Goal: Information Seeking & Learning: Learn about a topic

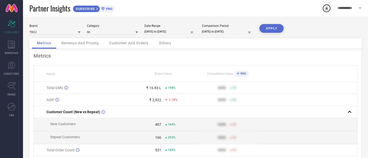
click at [94, 46] on div "Revenue And Pricing" at bounding box center [80, 43] width 48 height 10
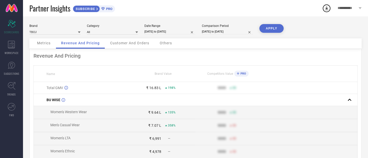
click at [118, 43] on span "Customer And Orders" at bounding box center [129, 43] width 39 height 4
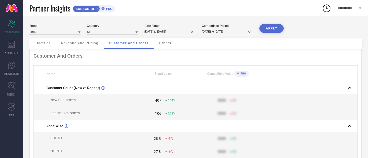
click at [80, 38] on div "Brand TBOJ Category All Date Range [DATE] to [DATE] Comparison Period [DATE] to…" at bounding box center [195, 31] width 332 height 14
click at [78, 41] on div "Revenue And Pricing" at bounding box center [80, 43] width 48 height 10
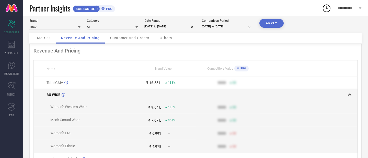
scroll to position [6, 0]
click at [56, 95] on span "BU WISE" at bounding box center [53, 94] width 14 height 4
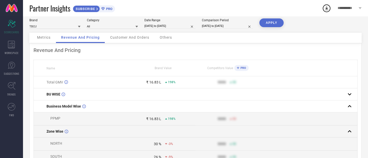
scroll to position [25, 0]
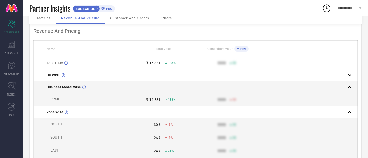
click at [71, 89] on span "Business Model Wise" at bounding box center [63, 87] width 34 height 4
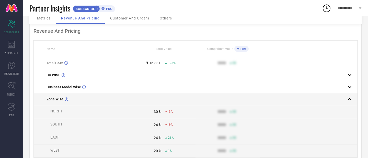
click at [51, 97] on td "Zone Wise" at bounding box center [82, 99] width 97 height 12
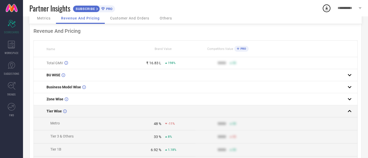
click at [58, 114] on td "Tier Wise" at bounding box center [82, 111] width 97 height 12
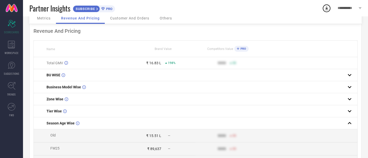
scroll to position [39, 0]
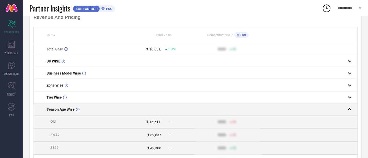
click at [67, 109] on span "Season Age Wise" at bounding box center [60, 109] width 28 height 4
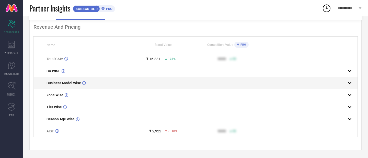
scroll to position [0, 0]
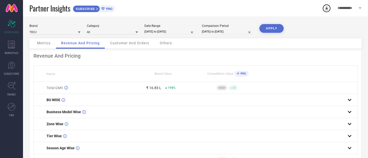
click at [42, 44] on span "Metrics" at bounding box center [44, 43] width 14 height 4
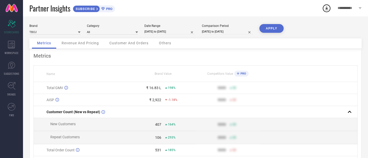
click at [70, 44] on span "Revenue And Pricing" at bounding box center [80, 43] width 37 height 4
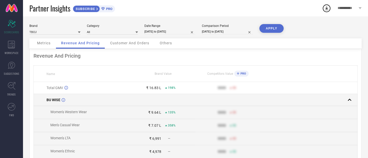
click at [51, 98] on td "BU WISE" at bounding box center [82, 100] width 97 height 12
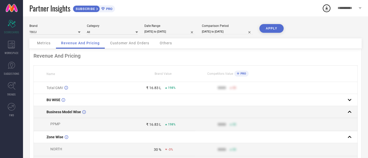
click at [78, 118] on td "Business Model Wise" at bounding box center [82, 112] width 97 height 12
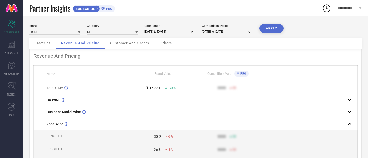
click at [79, 131] on td "NORTH" at bounding box center [82, 136] width 97 height 13
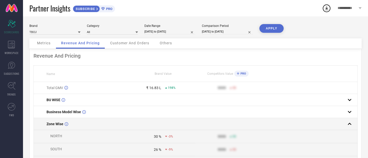
click at [57, 125] on span "Zone Wise" at bounding box center [54, 124] width 17 height 4
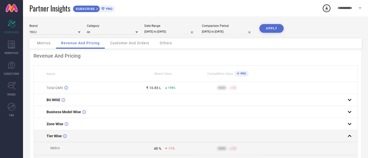
click at [54, 135] on span "Tier Wise" at bounding box center [53, 136] width 15 height 4
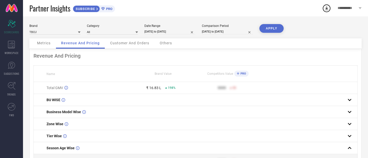
click at [51, 45] on div "Metrics" at bounding box center [44, 43] width 24 height 10
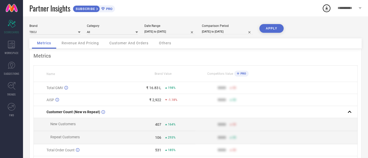
click at [74, 46] on div "Revenue And Pricing" at bounding box center [80, 43] width 48 height 10
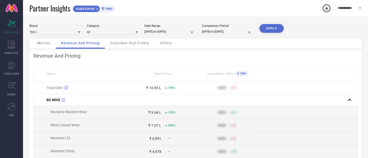
click at [46, 40] on div "Metrics" at bounding box center [44, 43] width 24 height 10
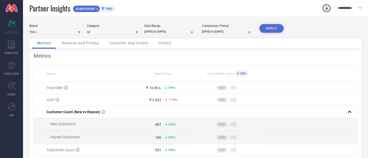
click at [84, 40] on div "Revenue And Pricing" at bounding box center [80, 43] width 48 height 10
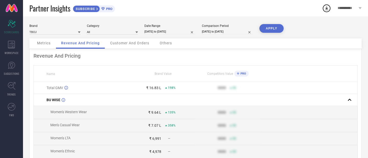
click at [52, 46] on div "Metrics" at bounding box center [44, 43] width 24 height 10
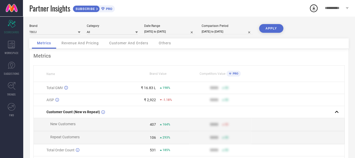
click at [74, 43] on span "Revenue And Pricing" at bounding box center [80, 43] width 37 height 4
